Goal: Information Seeking & Learning: Understand process/instructions

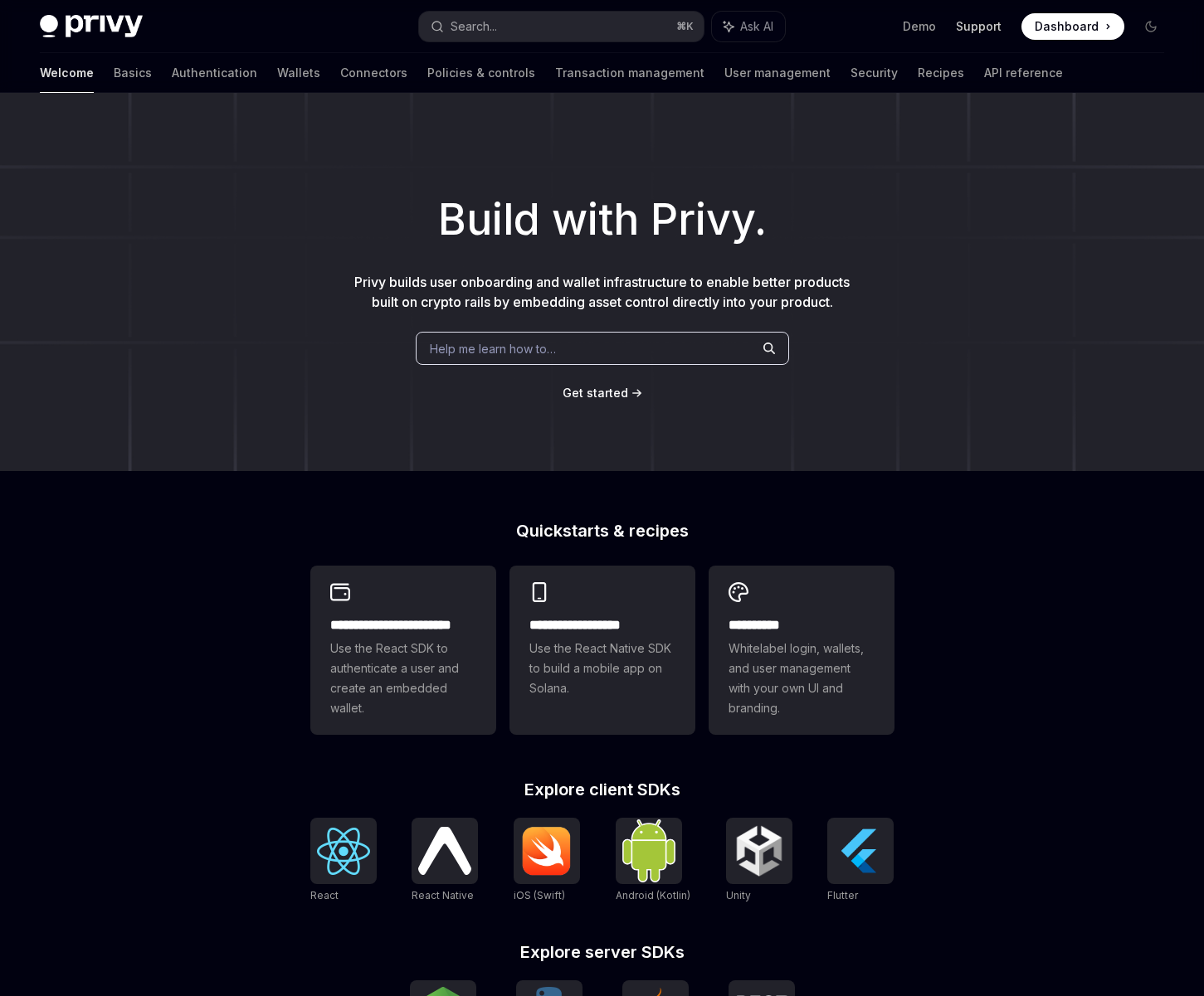
click at [982, 24] on link "Support" at bounding box center [978, 27] width 46 height 17
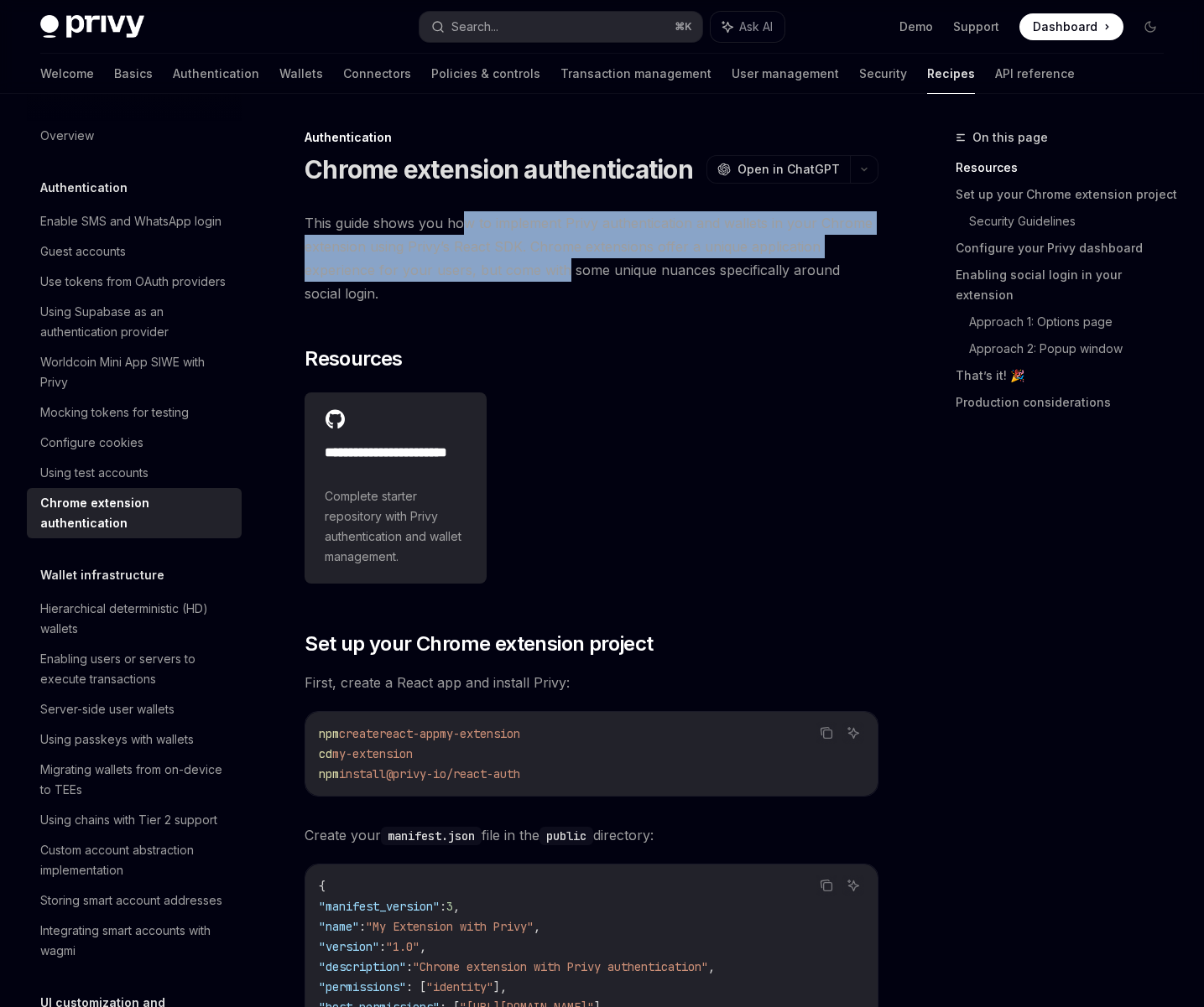
drag, startPoint x: 467, startPoint y: 223, endPoint x: 561, endPoint y: 263, distance: 102.2
click at [561, 263] on span "This guide shows you how to implement Privy authentication and wallets in your …" at bounding box center [591, 258] width 574 height 94
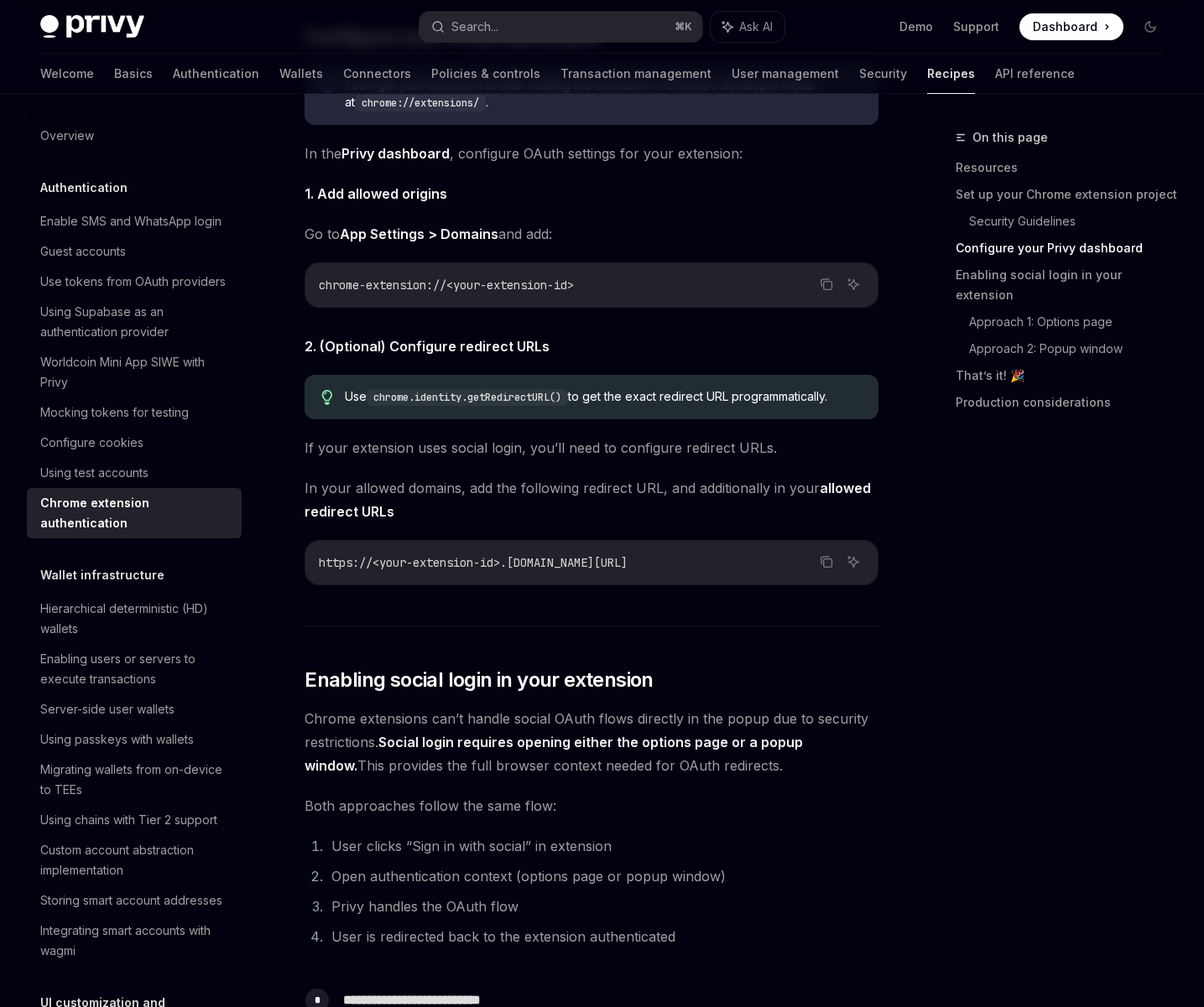
scroll to position [1536, 0]
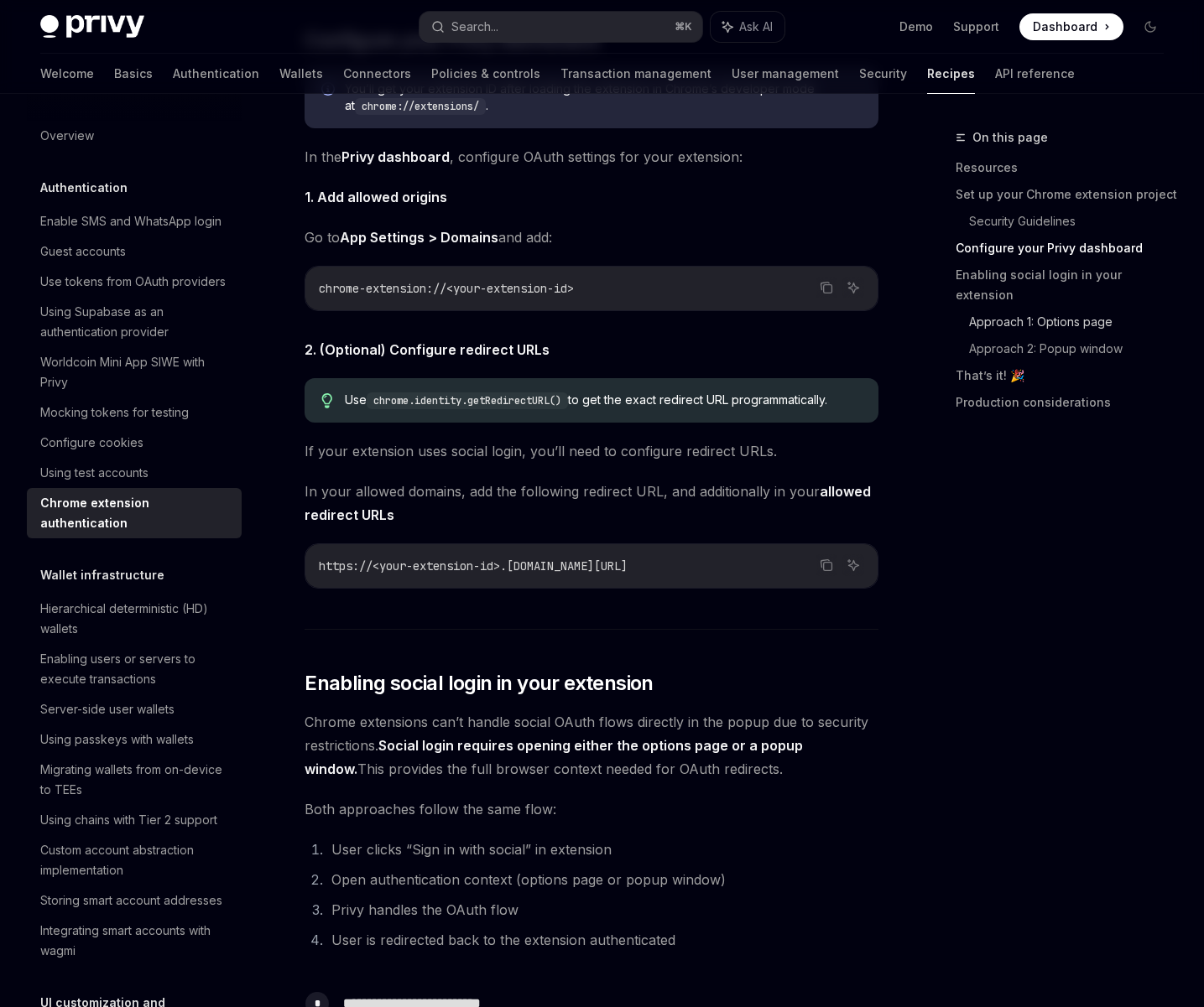
click at [987, 309] on link "Approach 1: Options page" at bounding box center [1073, 322] width 208 height 27
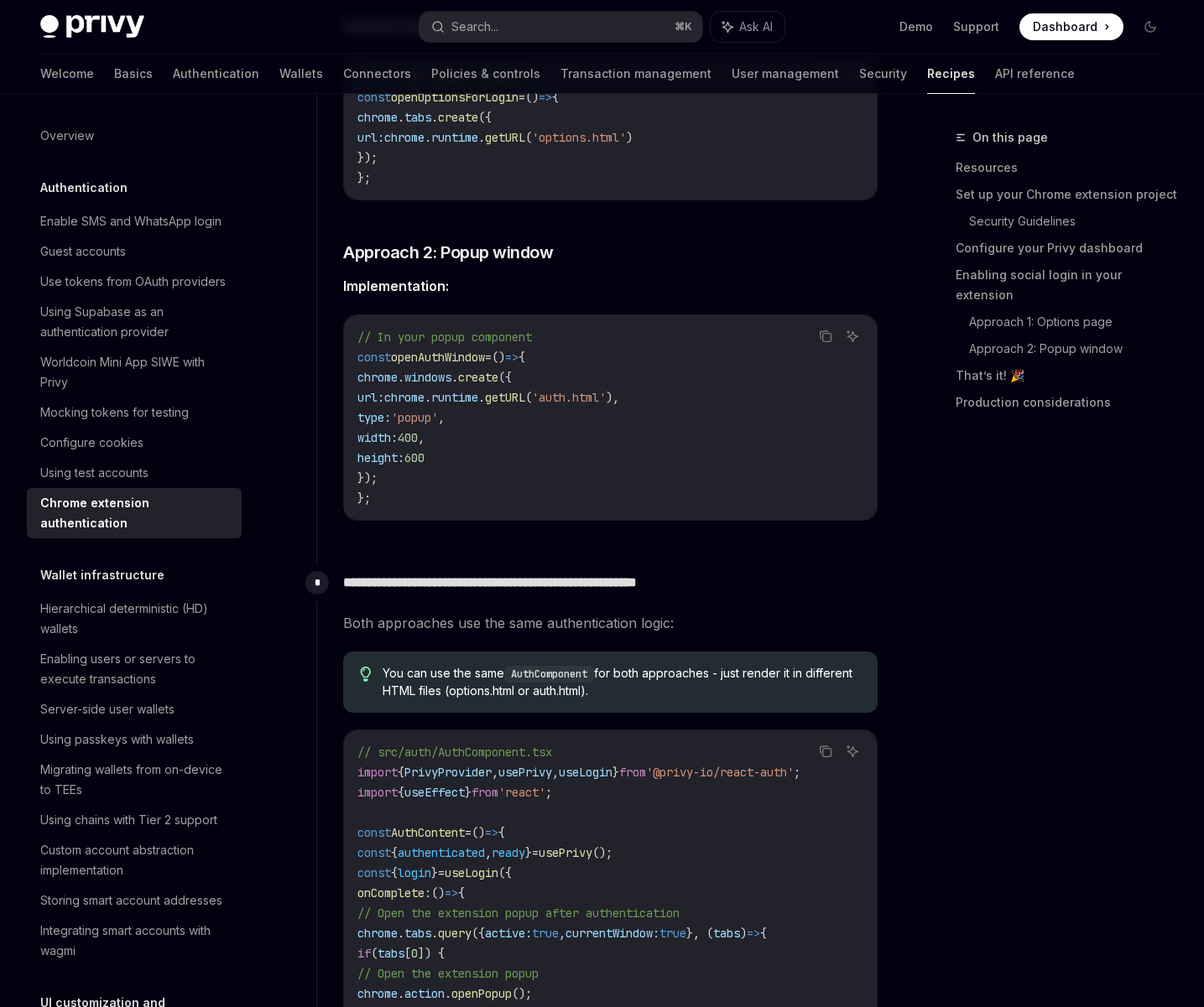
scroll to position [2701, 0]
drag, startPoint x: 456, startPoint y: 591, endPoint x: 612, endPoint y: 590, distance: 156.0
click at [612, 590] on p "**********" at bounding box center [610, 582] width 535 height 23
click at [575, 583] on p "**********" at bounding box center [610, 582] width 535 height 23
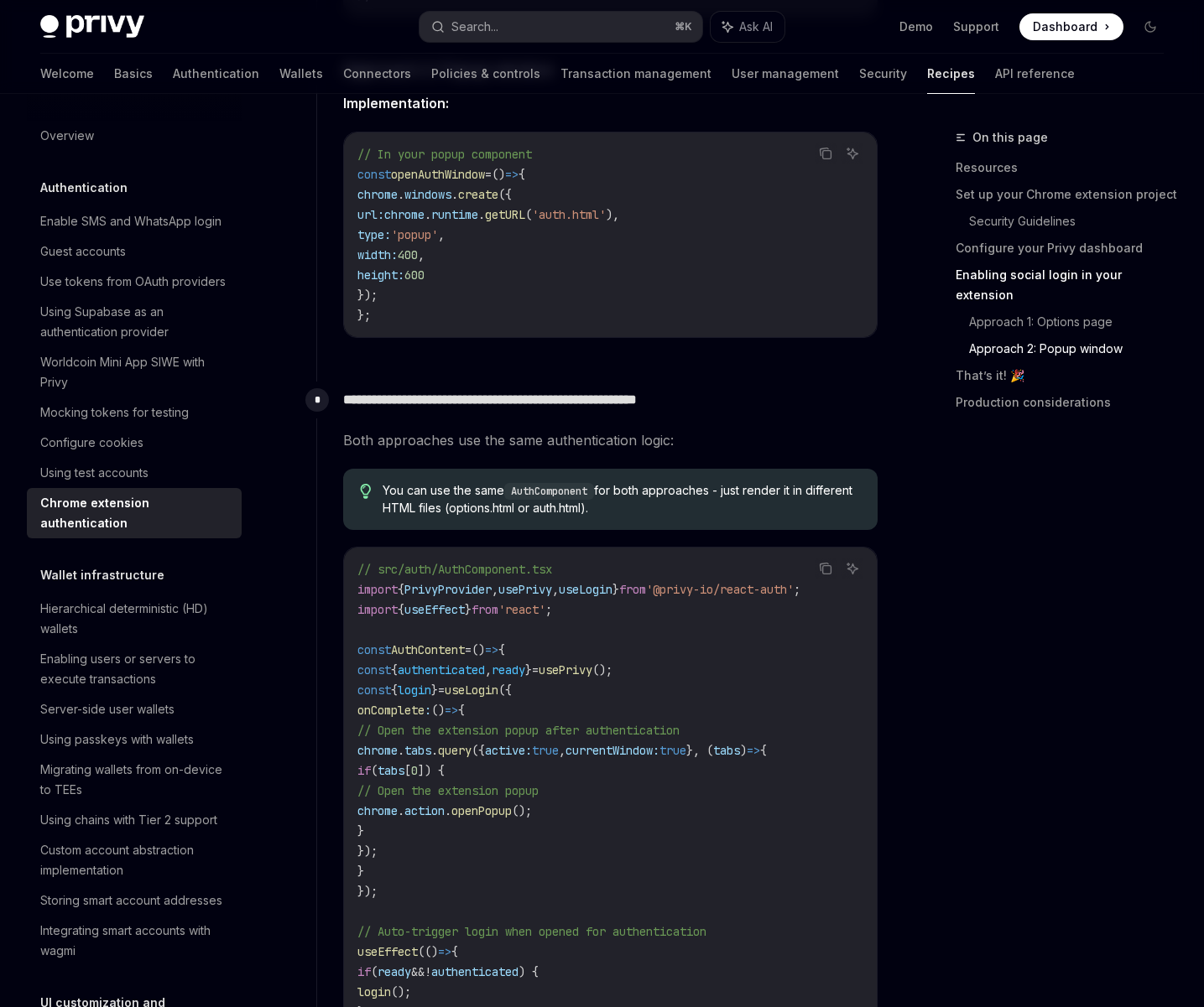
scroll to position [2885, 0]
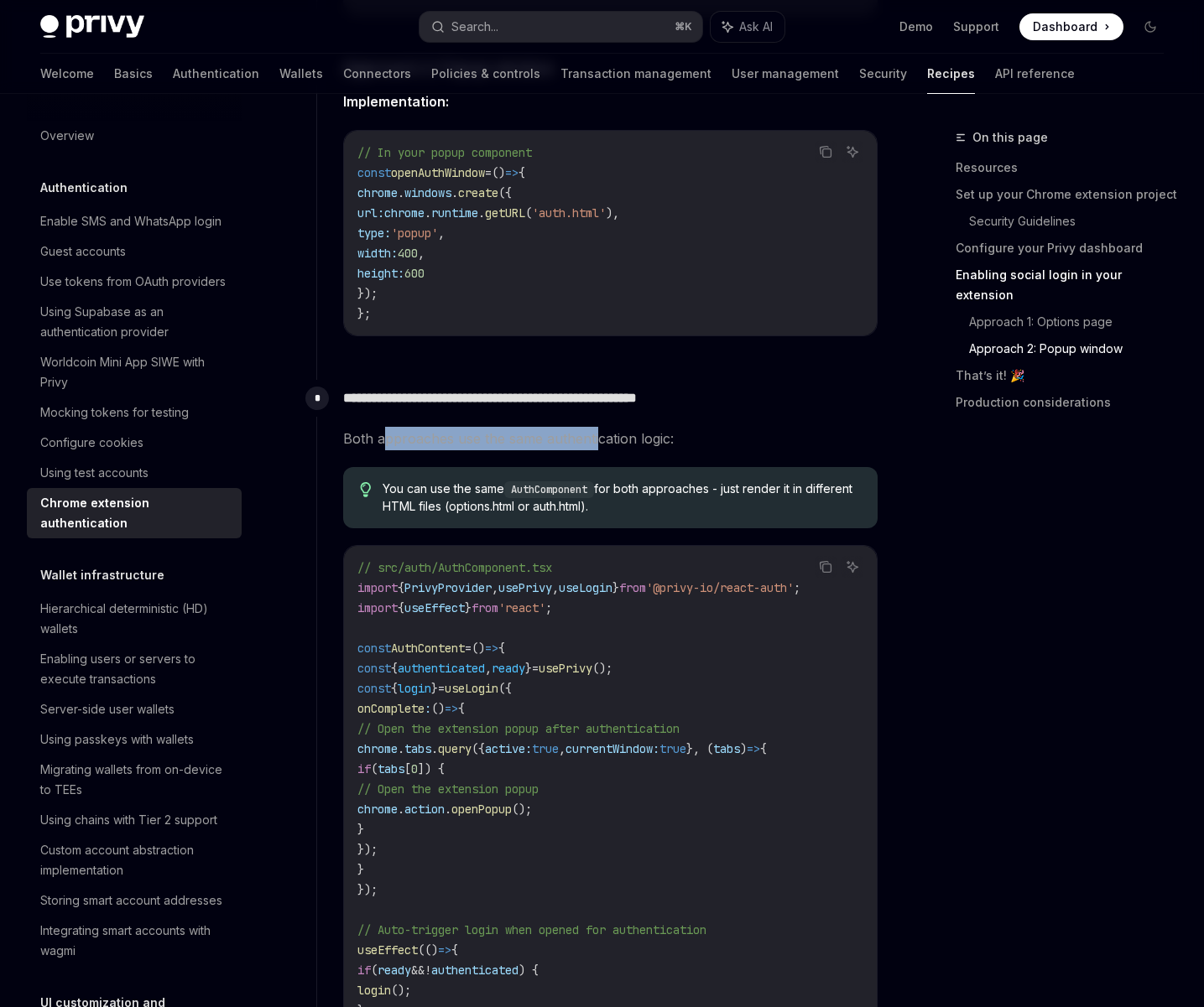
drag, startPoint x: 593, startPoint y: 443, endPoint x: 380, endPoint y: 448, distance: 213.1
click at [380, 448] on span "Both approaches use the same authentication logic:" at bounding box center [610, 438] width 535 height 23
click at [414, 439] on span "Both approaches use the same authentication logic:" at bounding box center [610, 438] width 535 height 23
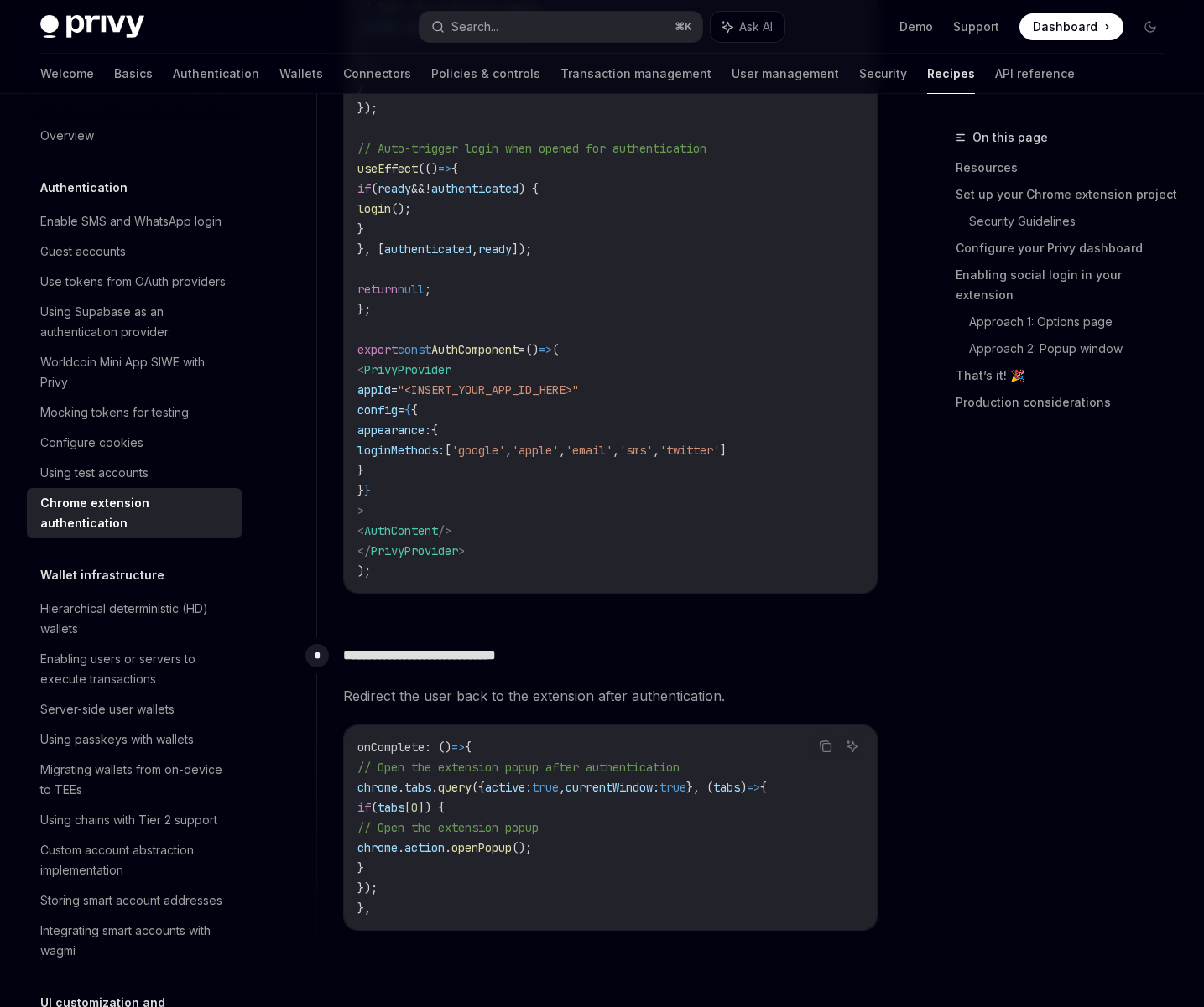
scroll to position [3668, 0]
click at [980, 32] on link "Support" at bounding box center [977, 27] width 46 height 17
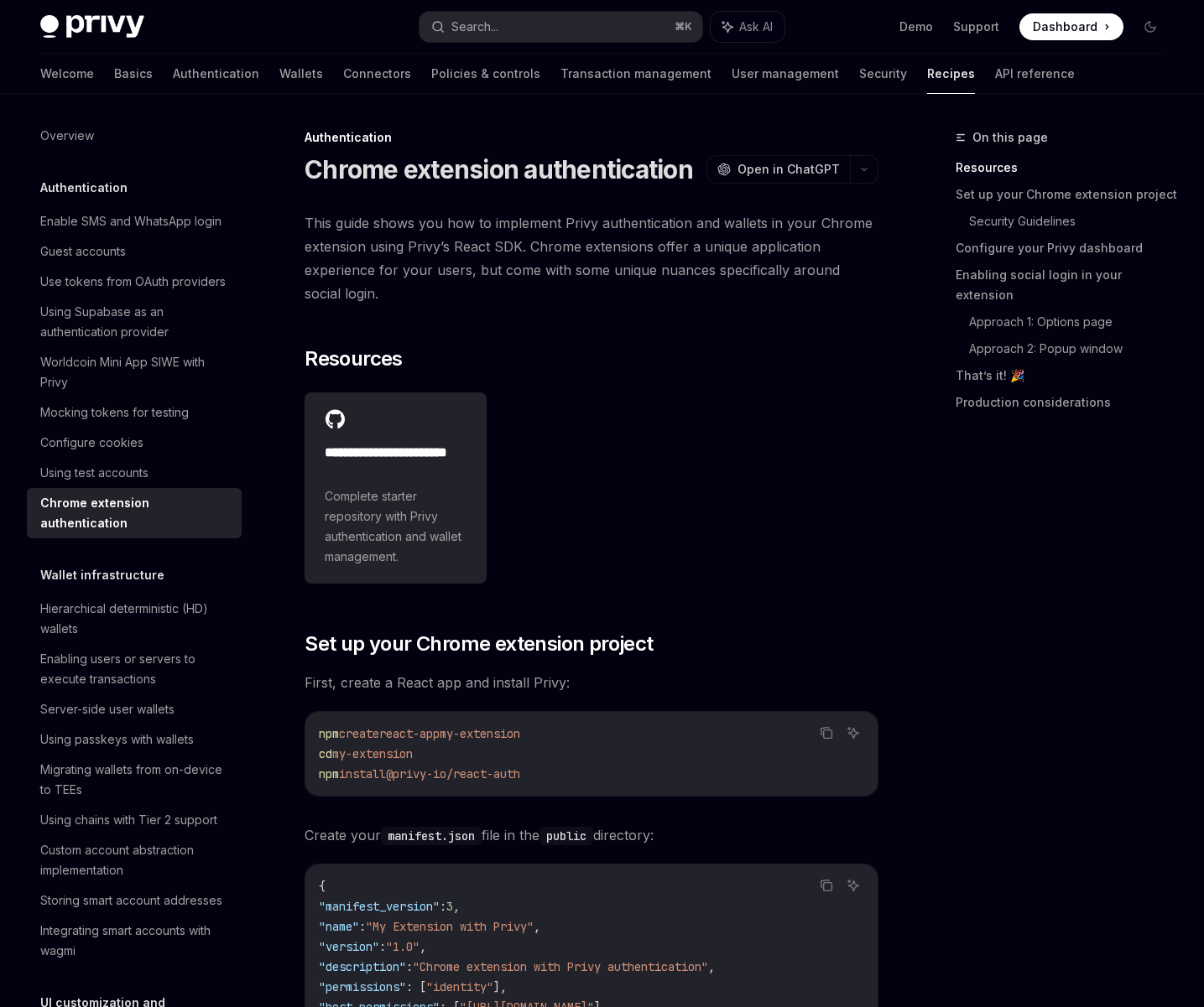
click at [665, 582] on div "**********" at bounding box center [591, 488] width 574 height 205
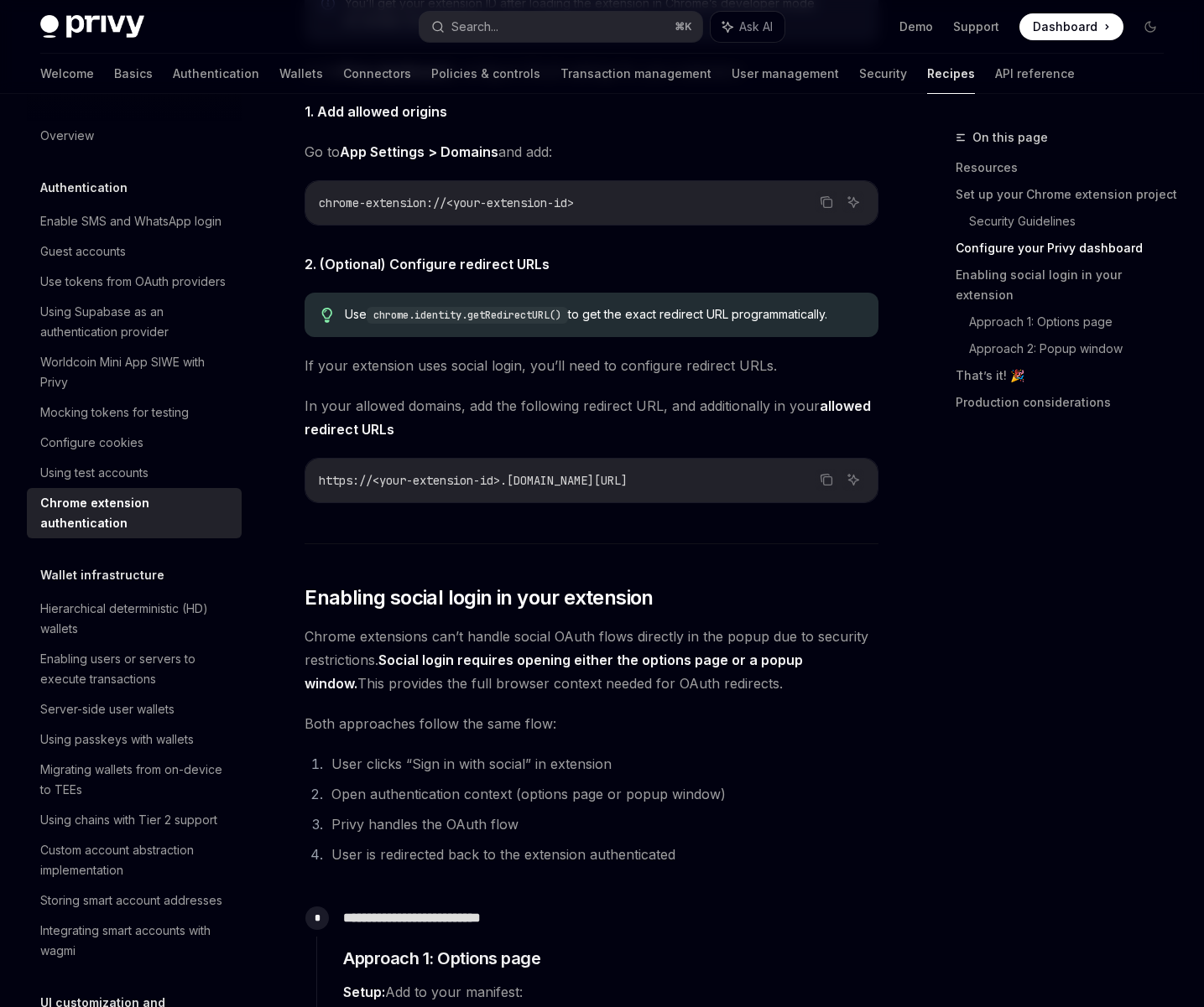
scroll to position [1605, 0]
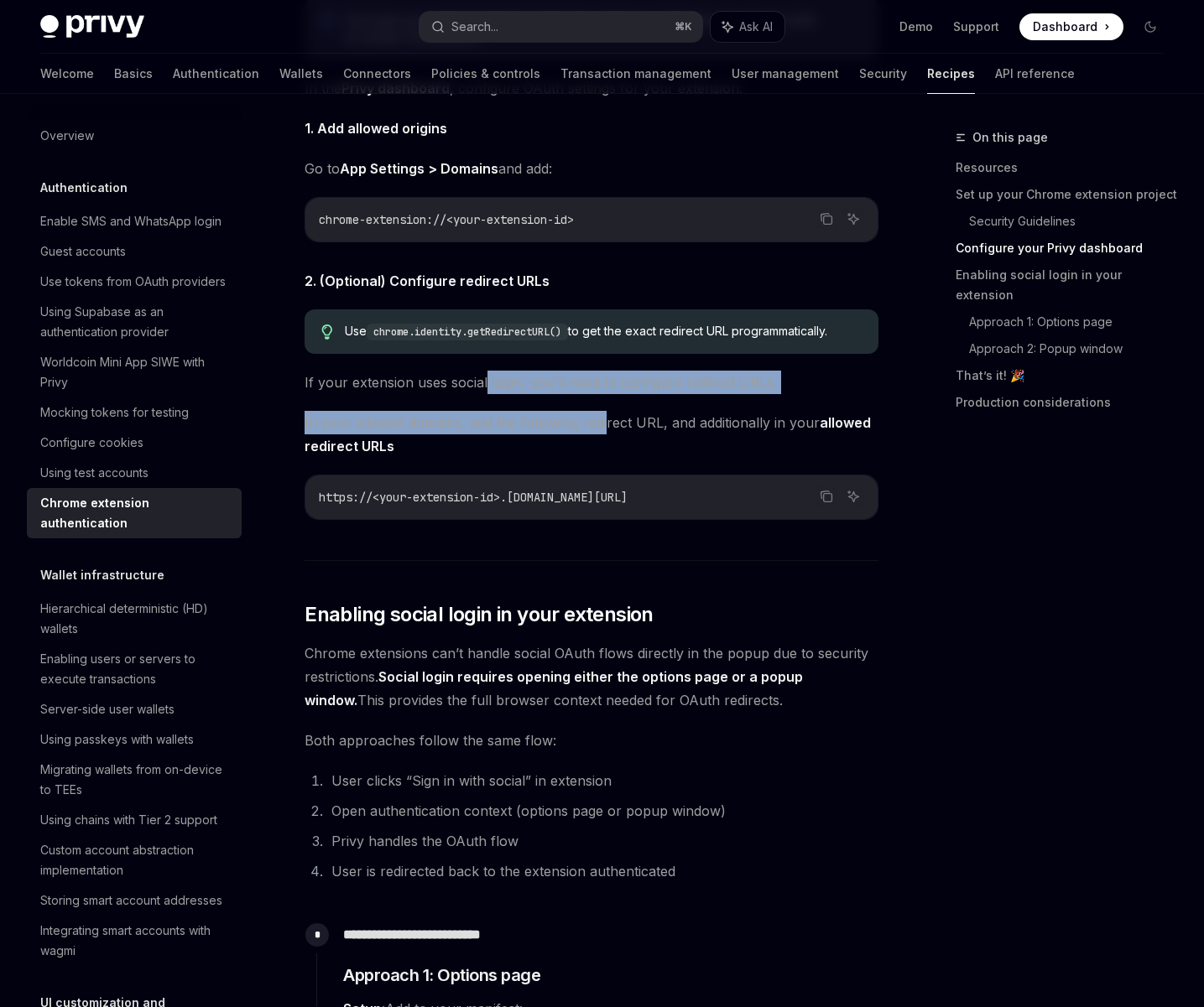
drag, startPoint x: 484, startPoint y: 394, endPoint x: 605, endPoint y: 430, distance: 126.2
click at [524, 430] on span "In your allowed domains, add the following redirect URL, and additionally in yo…" at bounding box center [591, 434] width 574 height 47
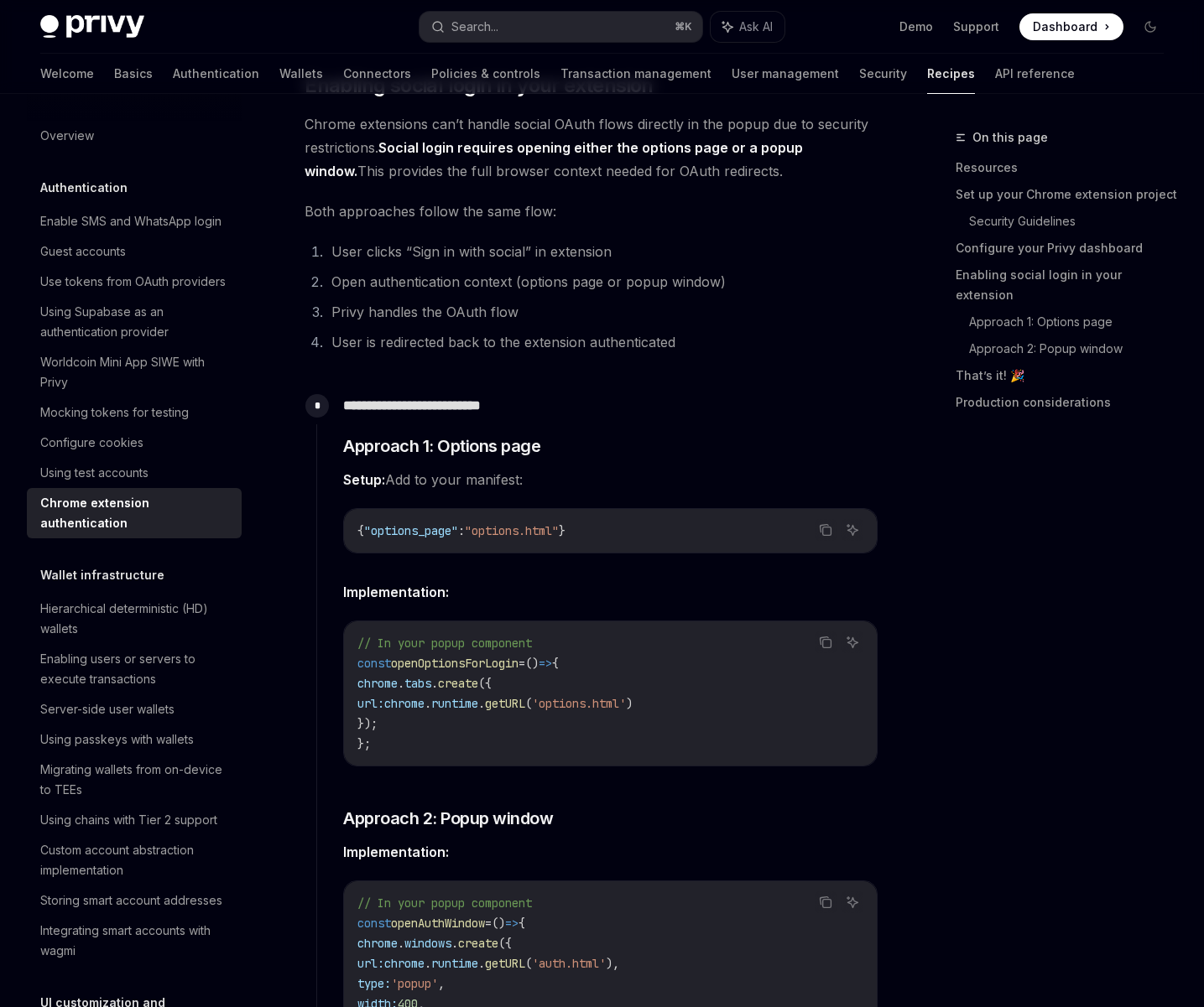
scroll to position [2282, 0]
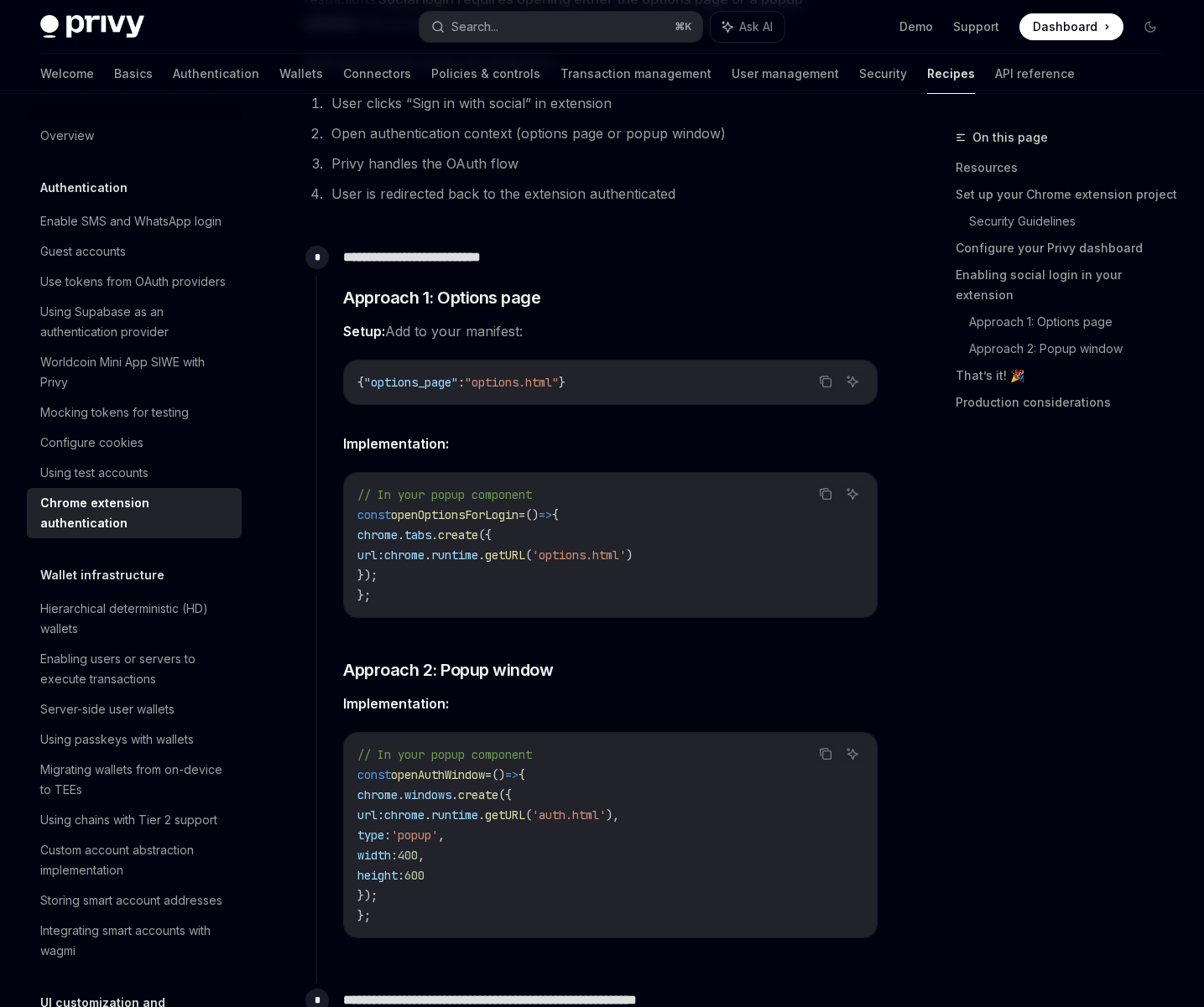
click at [395, 322] on div "​ Approach 1: Options page Setup: Add to your manifest: Copy Ask AI { "options_…" at bounding box center [610, 612] width 535 height 653
drag, startPoint x: 390, startPoint y: 305, endPoint x: 471, endPoint y: 336, distance: 86.7
click at [471, 336] on div "​ Approach 1: Options page Setup: Add to your manifest: Copy Ask AI { "options_…" at bounding box center [610, 612] width 535 height 653
click at [444, 343] on span "Setup: Add to your manifest:" at bounding box center [610, 331] width 535 height 23
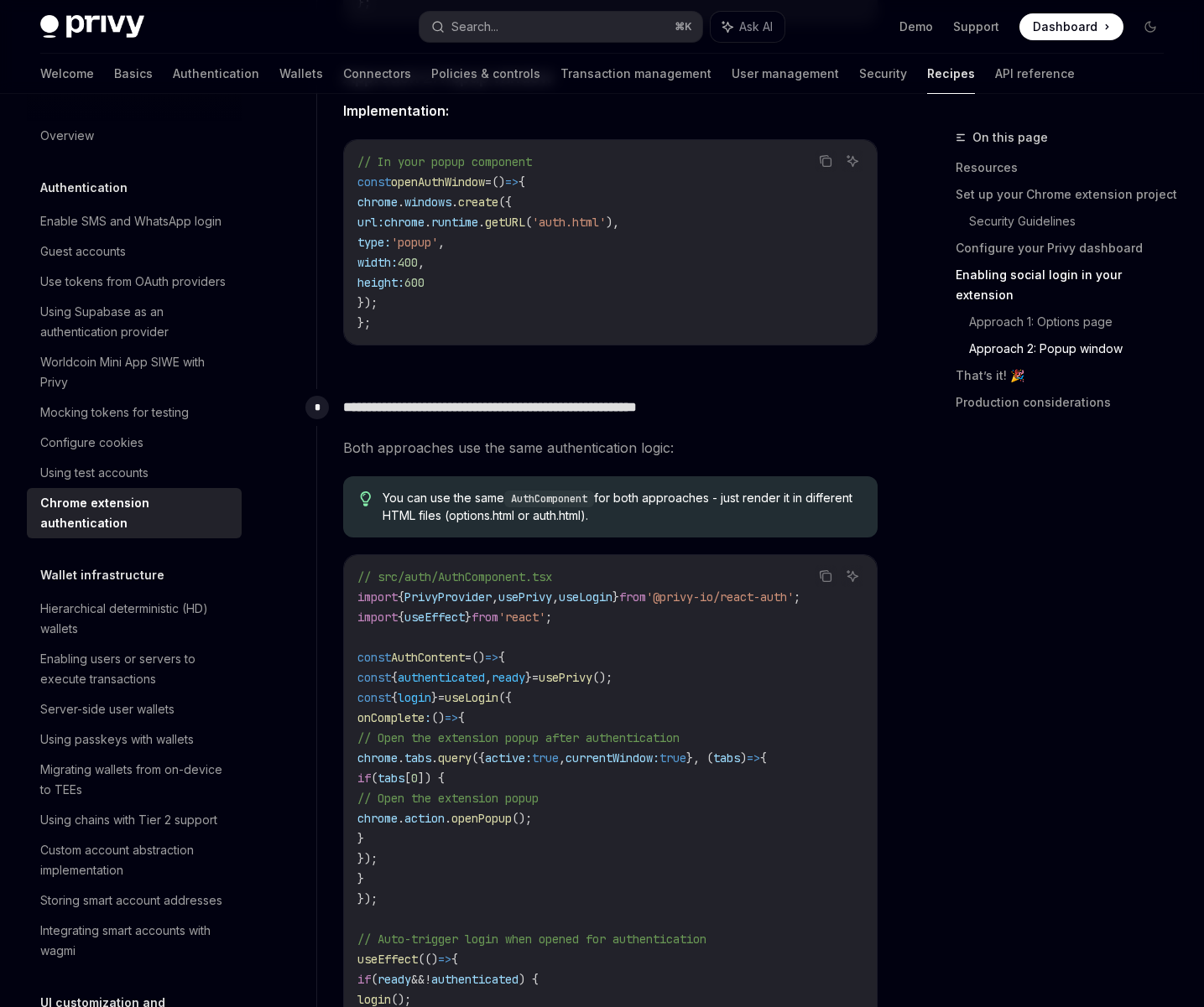
scroll to position [2994, 0]
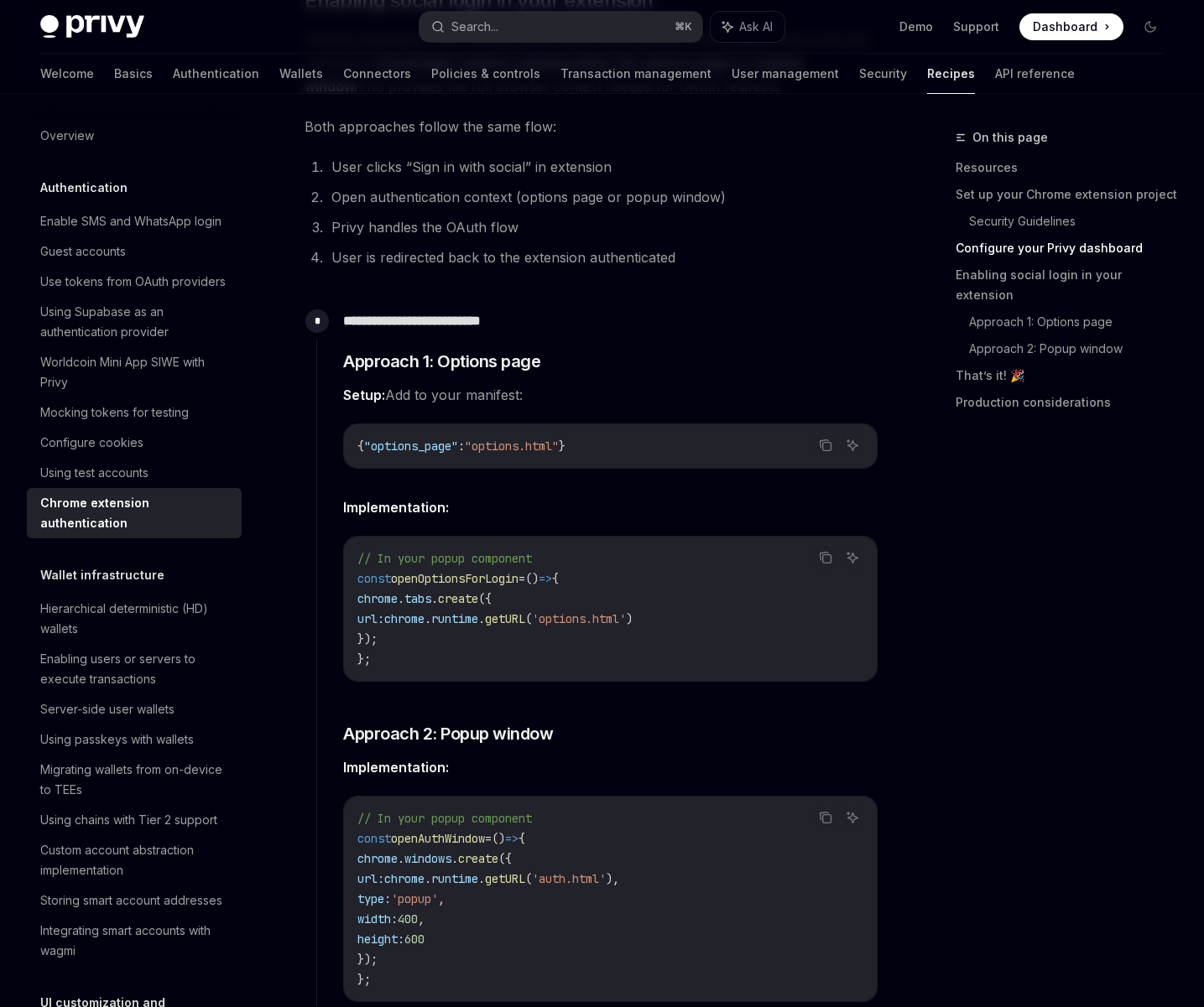
scroll to position [2282, 0]
